Goal: Communication & Community: Ask a question

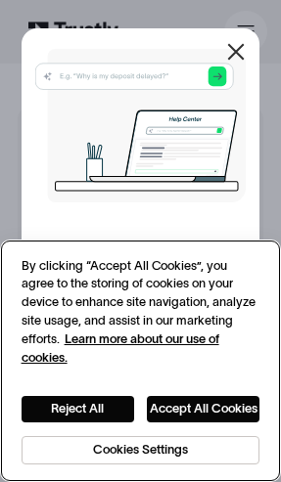
click at [235, 415] on button "Accept All Cookies" at bounding box center [203, 409] width 113 height 26
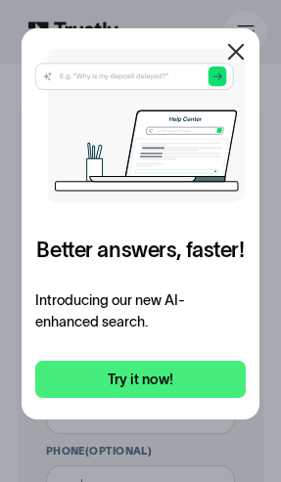
click at [243, 49] on icon at bounding box center [235, 51] width 23 height 23
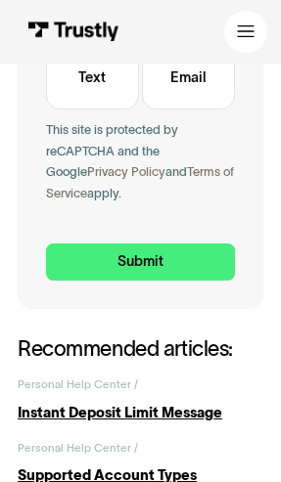
scroll to position [948, 0]
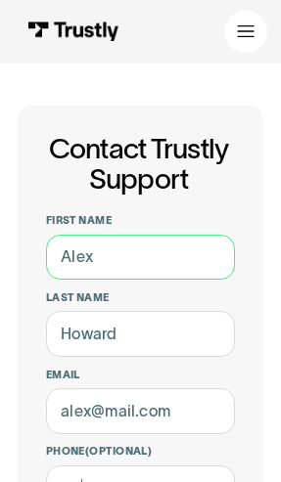
click at [174, 251] on input "First name" at bounding box center [140, 257] width 189 height 45
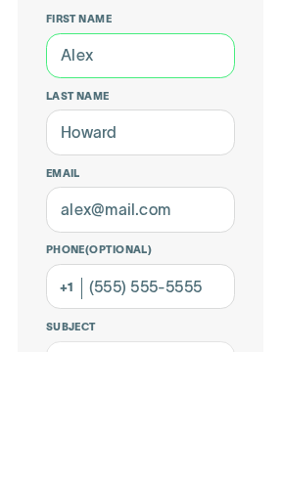
scroll to position [202, 0]
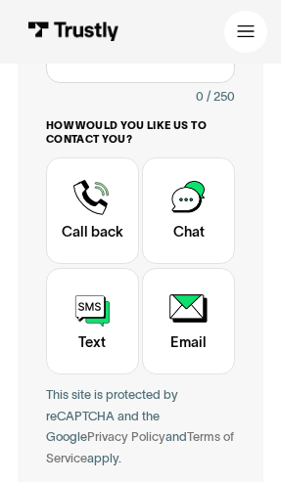
scroll to position [641, 0]
click at [109, 210] on div "Contact Trustly Support" at bounding box center [92, 211] width 93 height 108
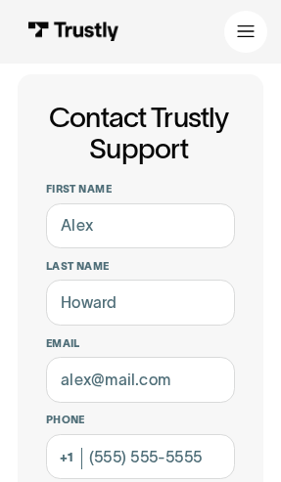
scroll to position [10, 0]
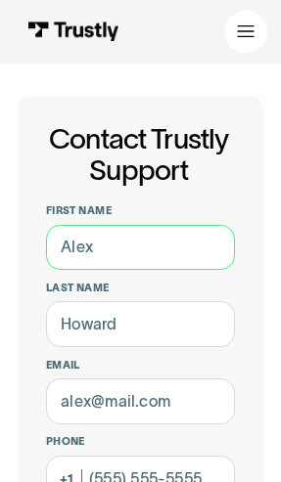
click at [188, 247] on input "First name" at bounding box center [140, 247] width 189 height 45
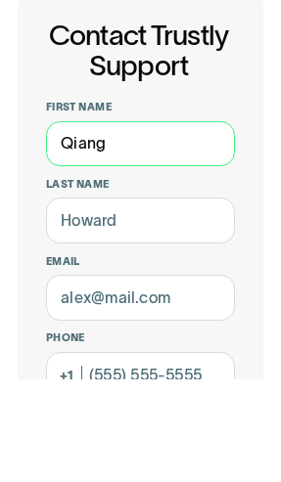
type input "Qiang"
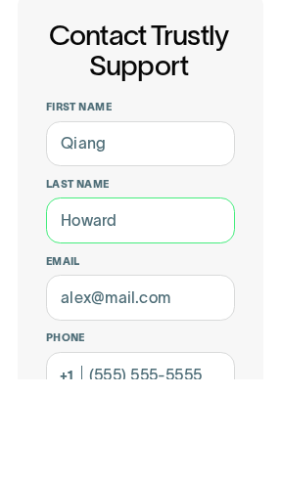
click at [193, 301] on input "Last name" at bounding box center [140, 323] width 189 height 45
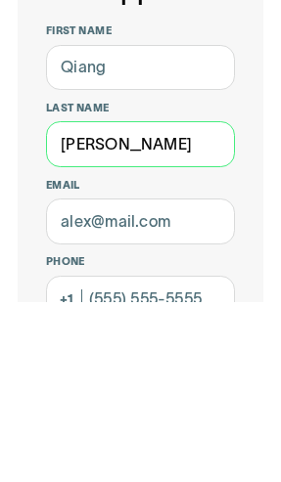
type input "Jiang"
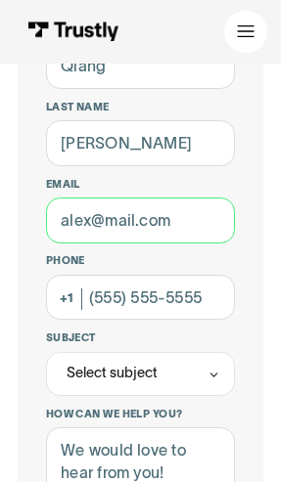
click at [200, 232] on input "Email" at bounding box center [140, 220] width 189 height 45
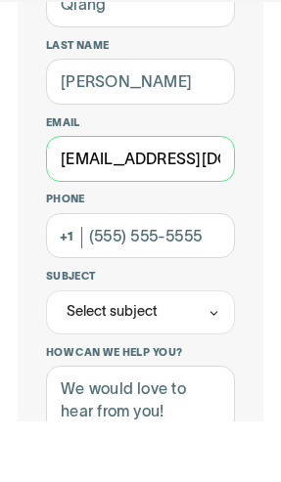
type input "qiang19891214@gmail.com"
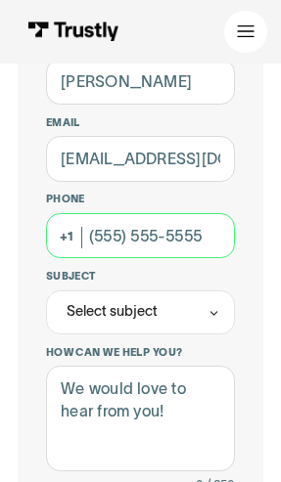
click at [185, 231] on input "Phone (Optional)" at bounding box center [140, 235] width 189 height 45
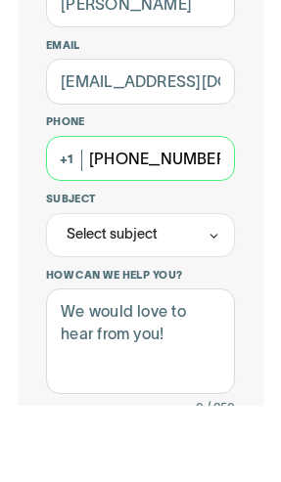
type input "(850) 320-2126"
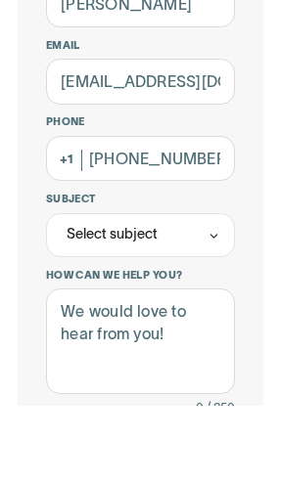
scroll to position [329, 0]
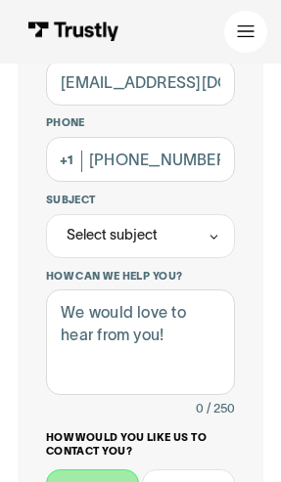
click at [202, 234] on div "Select subject" at bounding box center [140, 236] width 189 height 44
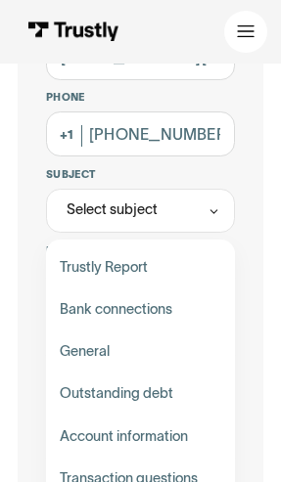
scroll to position [355, 0]
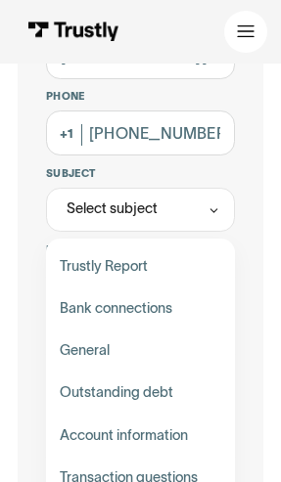
click at [181, 310] on div "Contact Trustly Support" at bounding box center [140, 309] width 175 height 42
type input "**********"
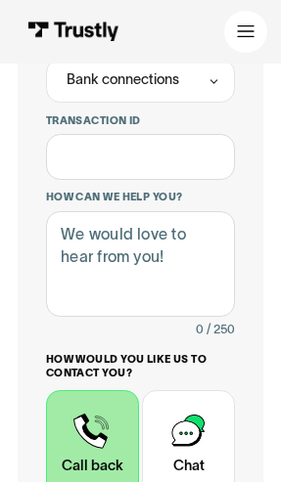
scroll to position [644, 0]
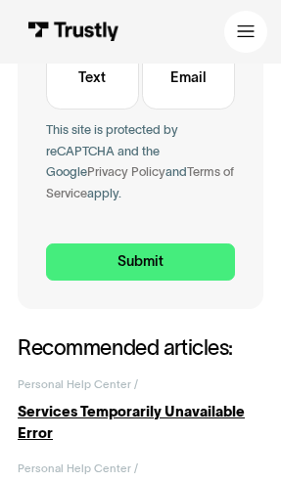
click at [199, 257] on input "Submit" at bounding box center [140, 262] width 189 height 37
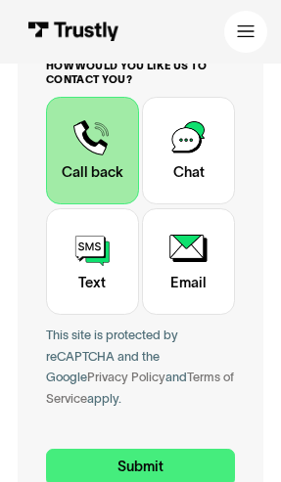
scroll to position [752, 0]
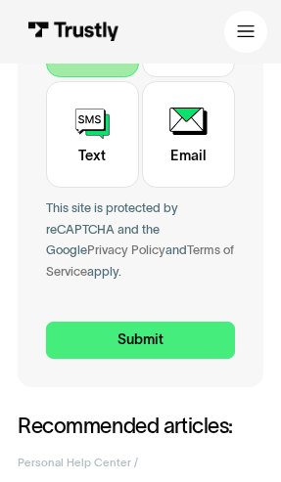
click at [187, 336] on input "Submit" at bounding box center [140, 340] width 189 height 37
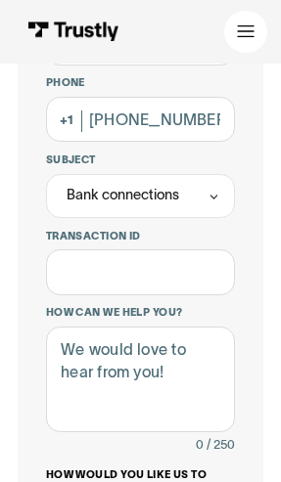
scroll to position [369, 0]
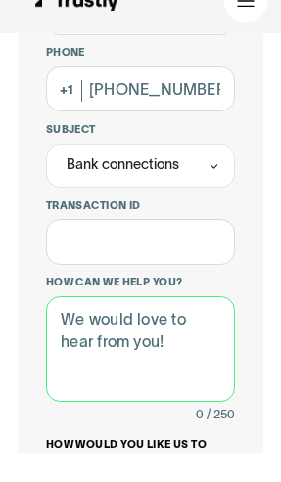
click at [189, 356] on textarea "How can we help you?" at bounding box center [140, 380] width 189 height 106
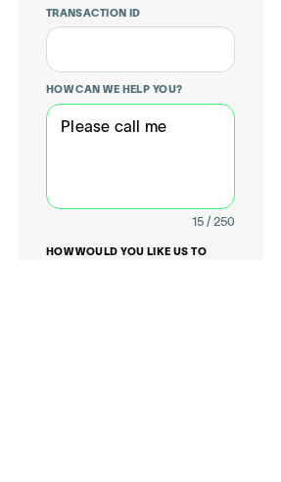
type textarea "Please call me"
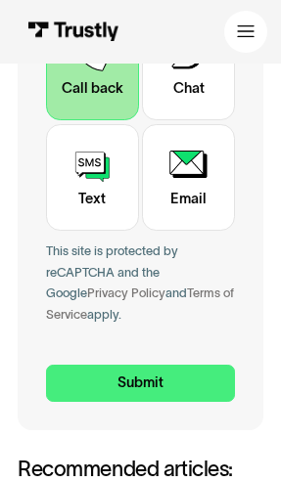
click at [207, 371] on input "Submit" at bounding box center [140, 383] width 189 height 37
type input "+18503202126"
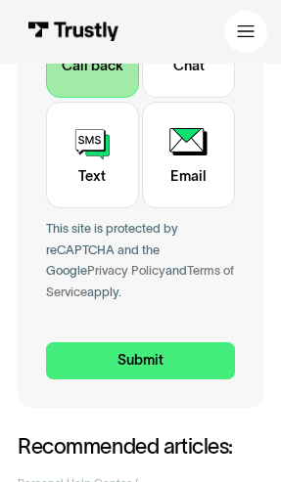
scroll to position [883, 0]
